Goal: Find specific page/section: Find specific page/section

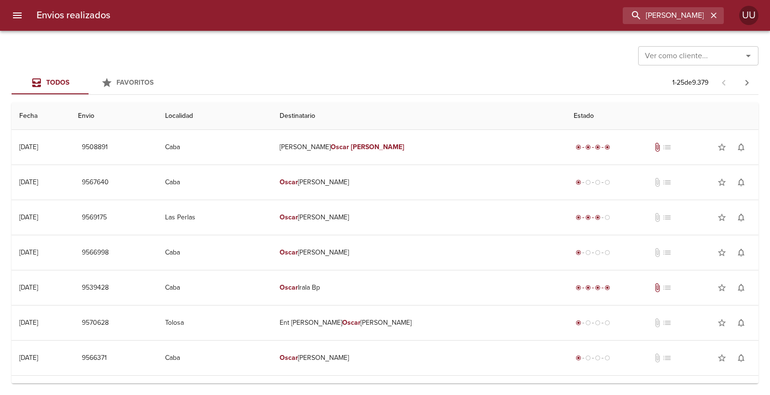
type input "[PERSON_NAME]"
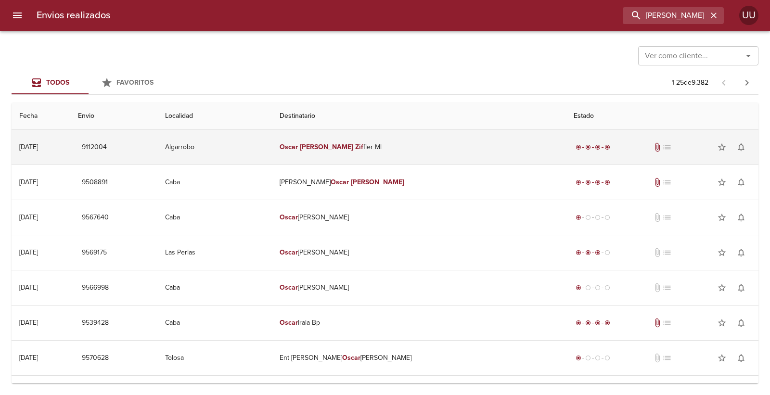
click at [437, 152] on td "[PERSON_NAME] fler Ml" at bounding box center [419, 147] width 294 height 35
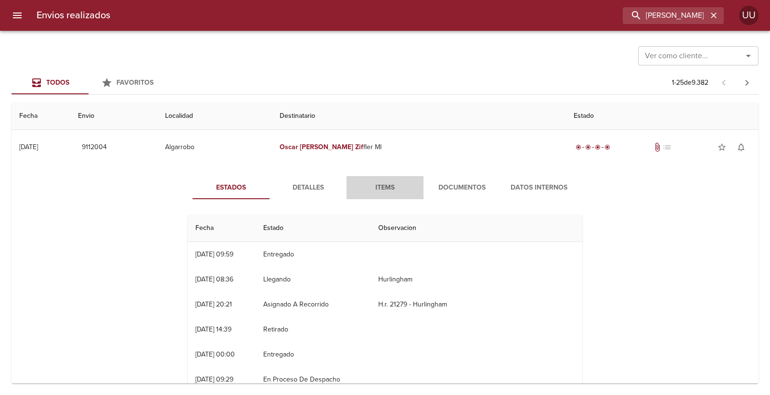
click at [414, 184] on button "Items" at bounding box center [384, 187] width 77 height 23
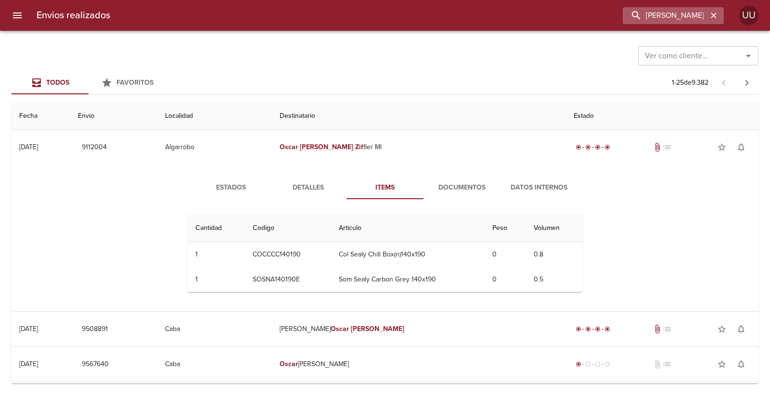
click at [711, 18] on icon "button" at bounding box center [714, 16] width 10 height 10
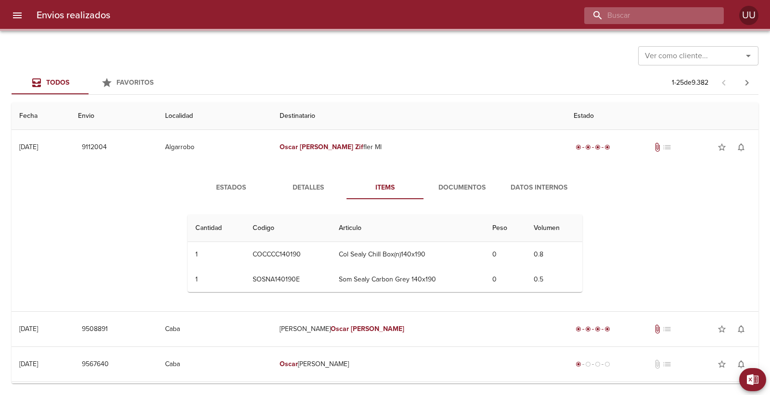
click at [672, 16] on input "buscar" at bounding box center [645, 15] width 123 height 17
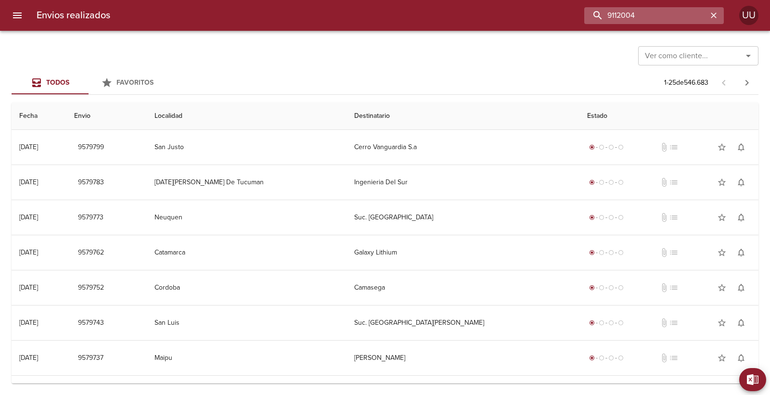
type input "9112004"
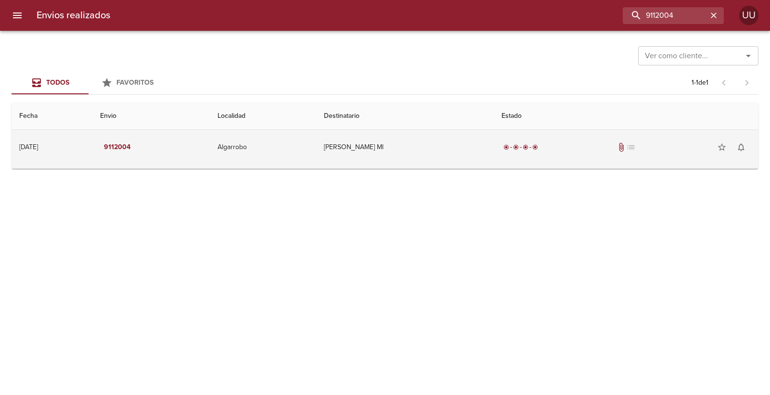
click at [446, 161] on td "[PERSON_NAME] Ml" at bounding box center [405, 147] width 178 height 35
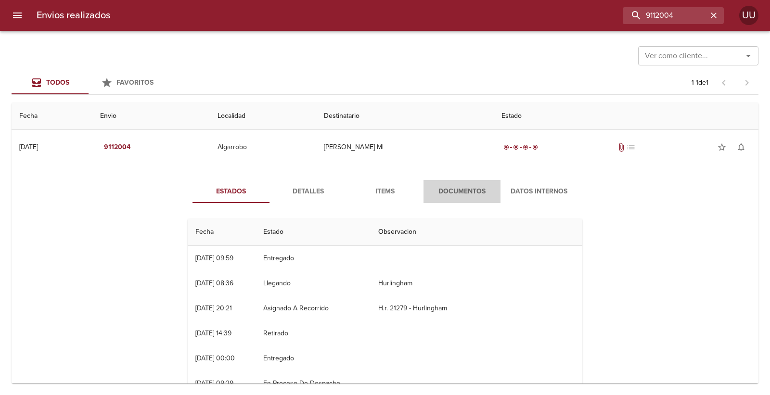
click at [432, 191] on span "Documentos" at bounding box center [461, 192] width 65 height 12
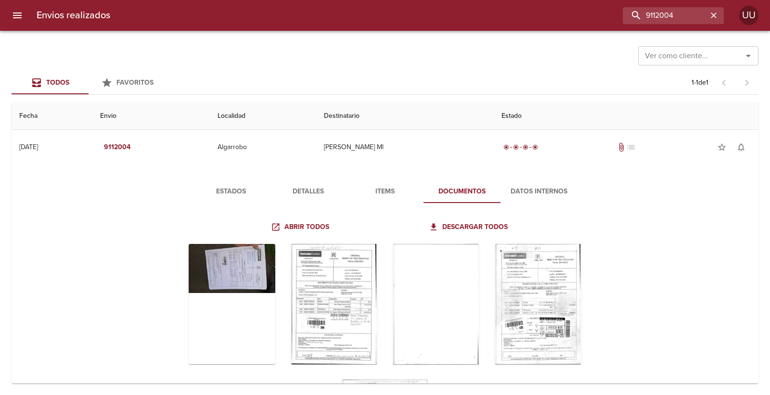
scroll to position [31, 0]
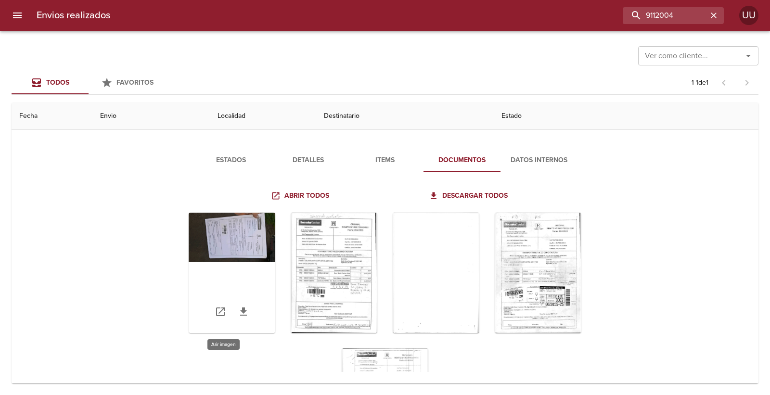
click at [239, 251] on div "Tabla de envíos del cliente" at bounding box center [232, 273] width 87 height 120
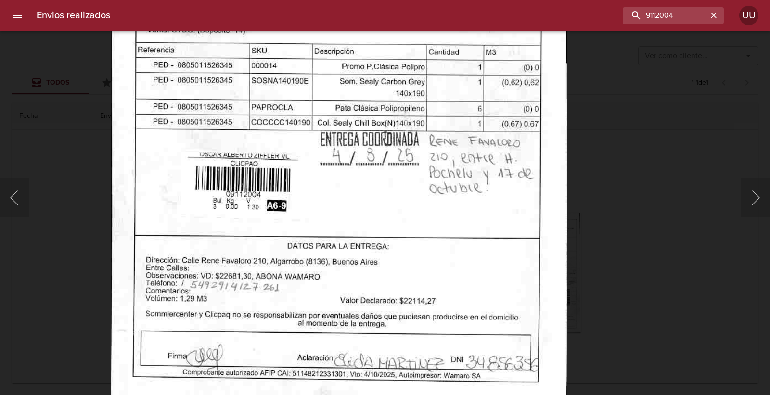
click at [363, 272] on img "Lightbox" at bounding box center [339, 79] width 457 height 649
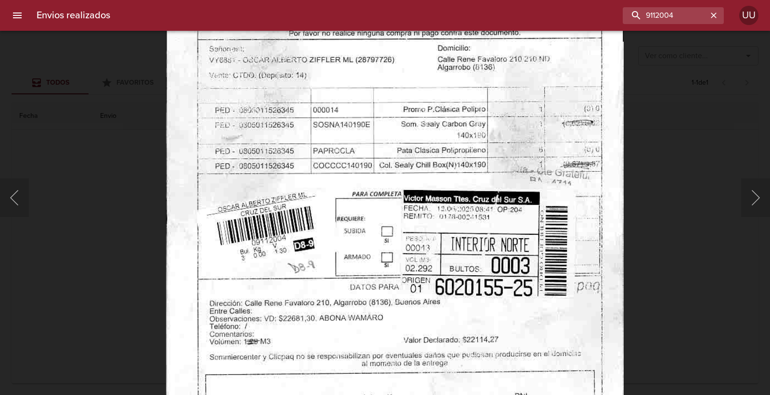
click at [356, 136] on img "Lightbox" at bounding box center [394, 118] width 457 height 649
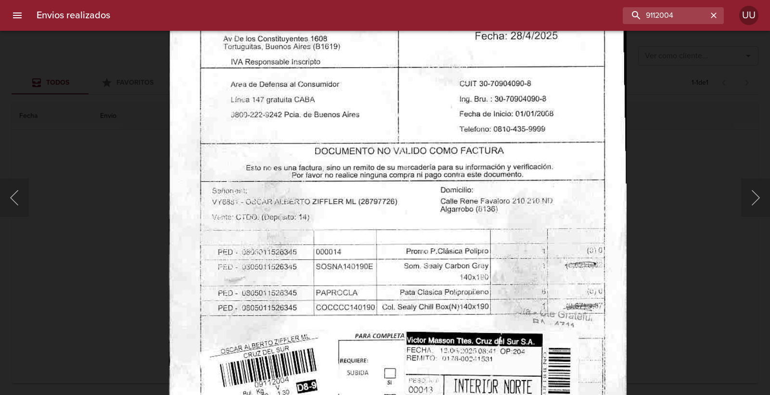
click at [439, 217] on img "Lightbox" at bounding box center [397, 260] width 457 height 649
